Goal: Task Accomplishment & Management: Use online tool/utility

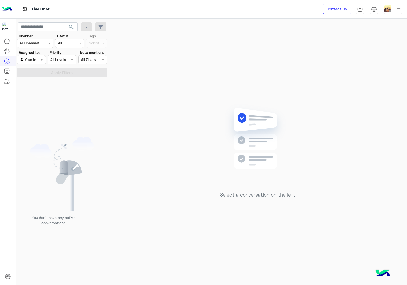
click at [393, 8] on div at bounding box center [392, 9] width 20 height 10
click at [379, 36] on label "Online" at bounding box center [370, 38] width 55 height 9
click at [255, 57] on div "Select a conversation on the left" at bounding box center [257, 153] width 298 height 268
click at [392, 4] on div at bounding box center [392, 9] width 20 height 10
click at [364, 52] on label "Break" at bounding box center [370, 49] width 55 height 9
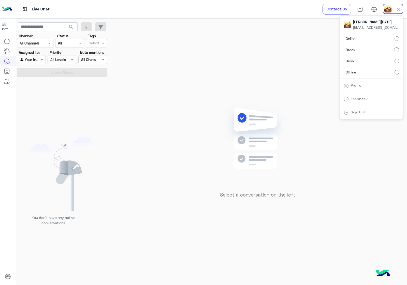
click at [363, 42] on label "Online" at bounding box center [370, 38] width 55 height 9
click at [247, 50] on div "Select a conversation on the left" at bounding box center [257, 153] width 298 height 268
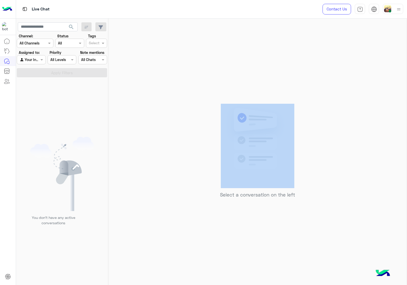
click at [247, 50] on div "Select a conversation on the left" at bounding box center [257, 153] width 298 height 268
click at [237, 51] on div "Select a conversation on the left" at bounding box center [257, 153] width 298 height 268
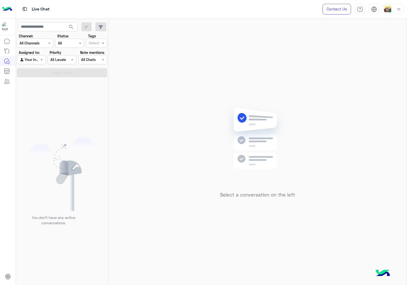
click at [27, 57] on input "text" at bounding box center [26, 59] width 12 height 5
click at [36, 69] on b "Unassigned" at bounding box center [33, 70] width 19 height 4
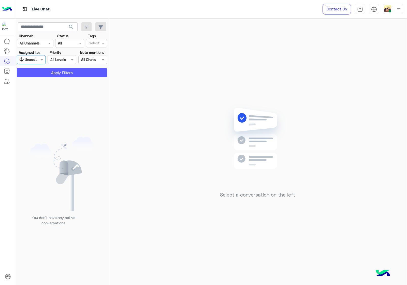
click at [43, 70] on button "Apply Filters" at bounding box center [62, 72] width 90 height 9
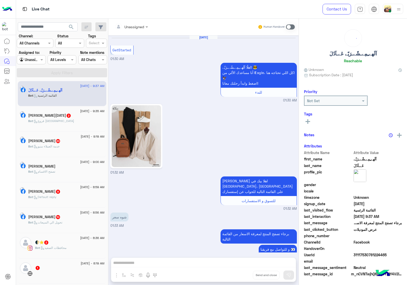
scroll to position [352, 0]
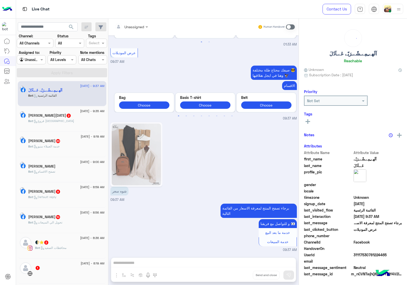
click at [31, 60] on div at bounding box center [31, 60] width 28 height 6
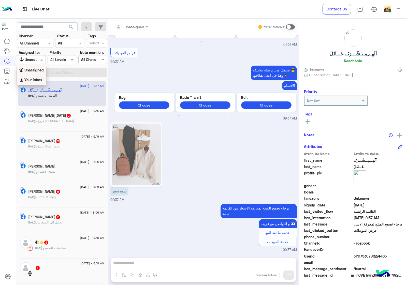
click at [36, 77] on div "Your Inbox" at bounding box center [31, 80] width 29 height 10
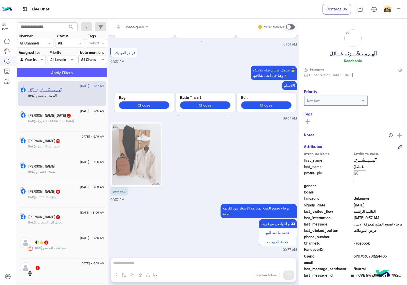
click at [48, 73] on button "Apply Filters" at bounding box center [62, 72] width 90 height 9
